Goal: Find specific page/section

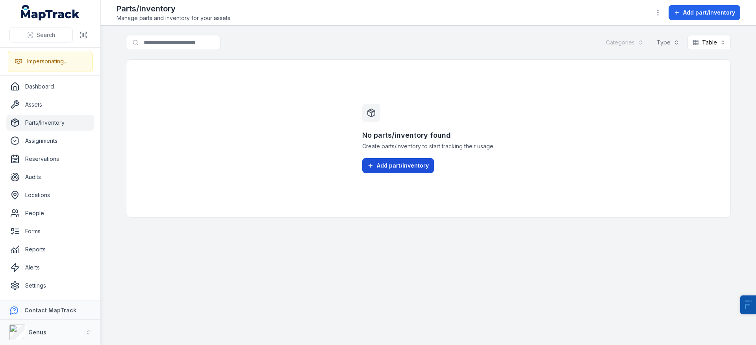
click at [410, 166] on span "Add part/inventory" at bounding box center [403, 166] width 52 height 8
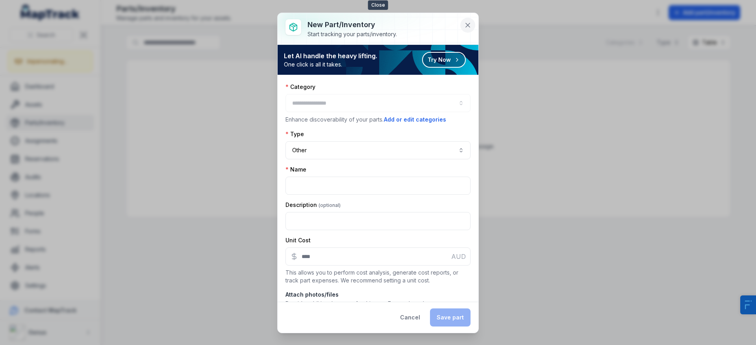
click at [466, 26] on icon at bounding box center [468, 25] width 8 height 8
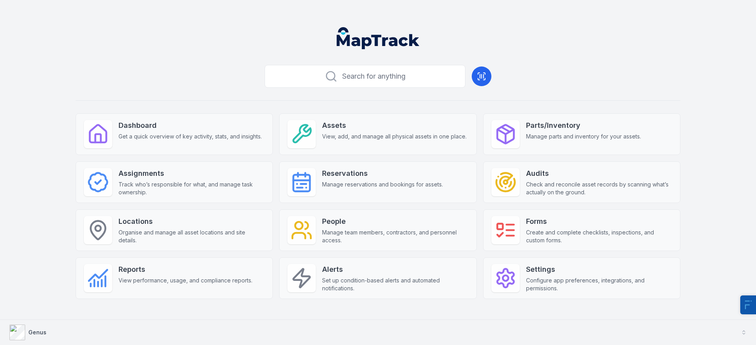
click at [47, 331] on button "Genus" at bounding box center [378, 332] width 756 height 25
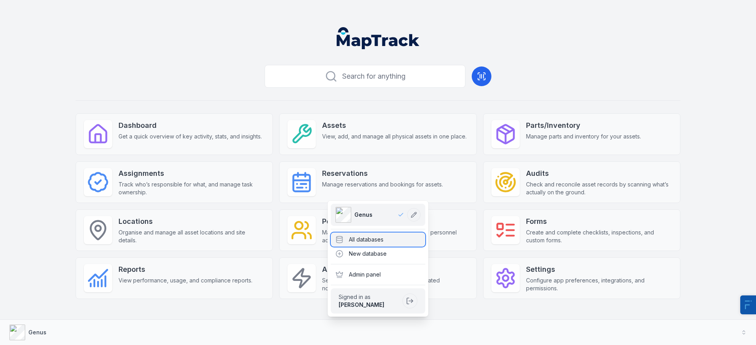
click at [379, 242] on div "All databases" at bounding box center [378, 240] width 94 height 14
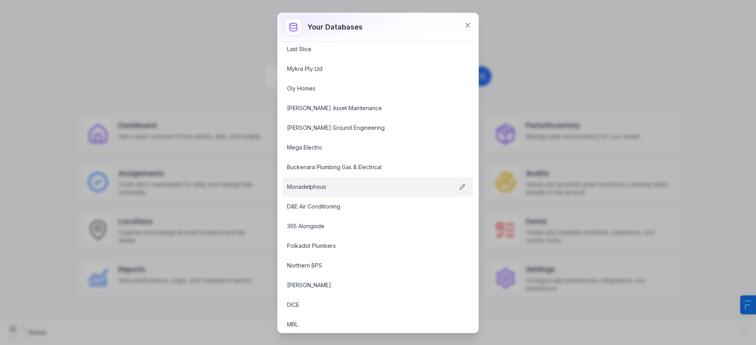
scroll to position [1068, 0]
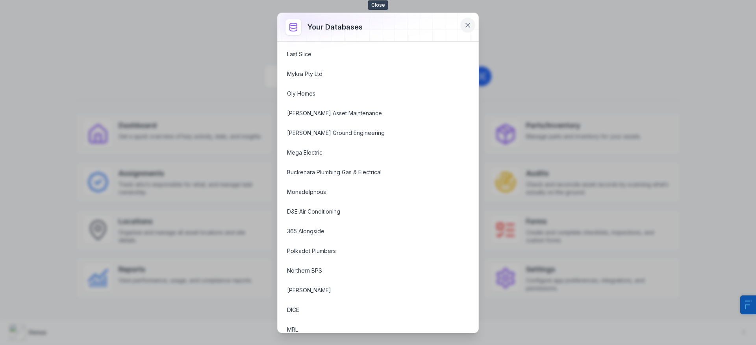
click at [470, 21] on icon at bounding box center [468, 25] width 8 height 8
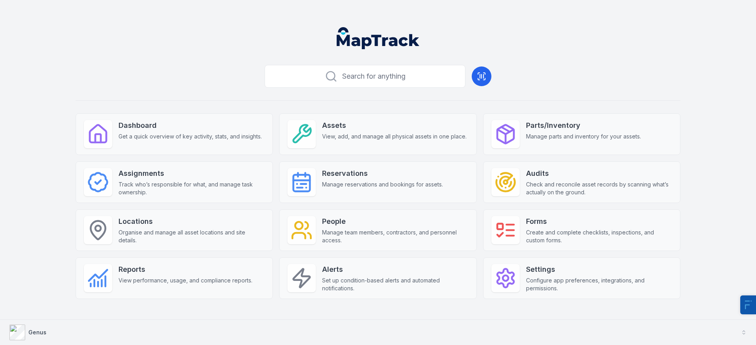
click at [51, 333] on button "Genus" at bounding box center [378, 332] width 756 height 25
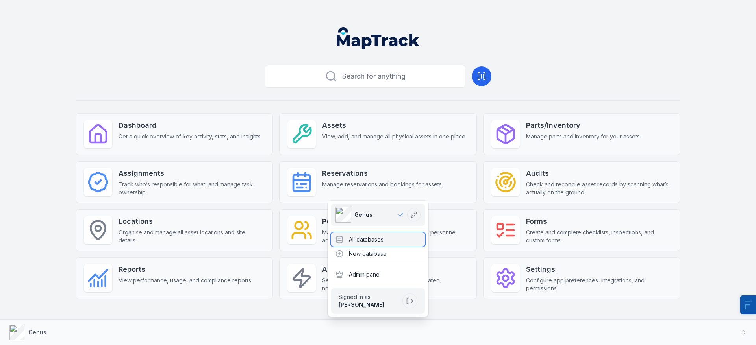
click at [361, 243] on div "All databases" at bounding box center [378, 240] width 94 height 14
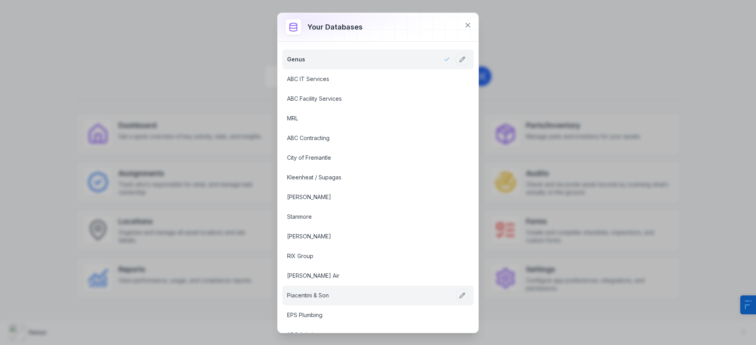
scroll to position [167, 0]
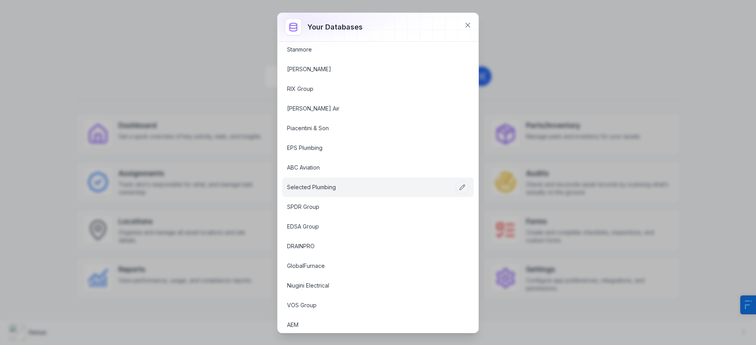
click at [312, 189] on link "Selected Plumbing" at bounding box center [368, 187] width 163 height 8
